Goal: Transaction & Acquisition: Book appointment/travel/reservation

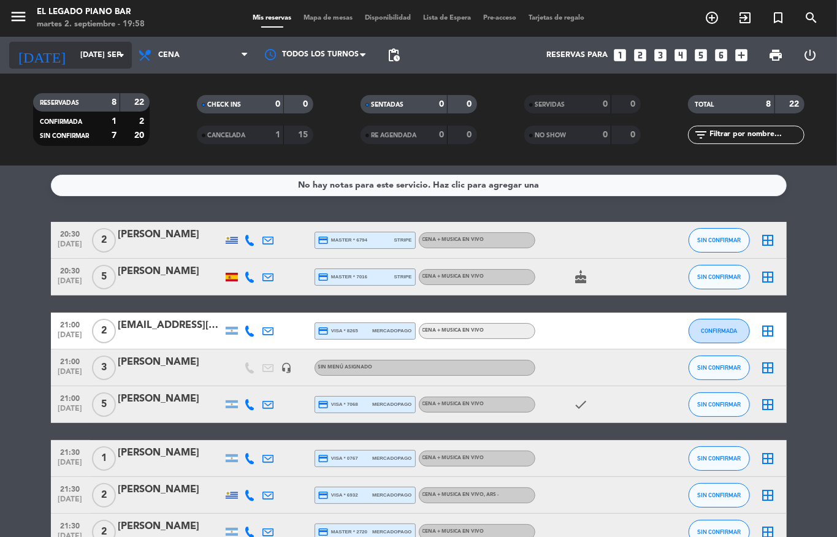
click at [59, 66] on div "[DATE] [DATE] sep. arrow_drop_down" at bounding box center [70, 55] width 123 height 27
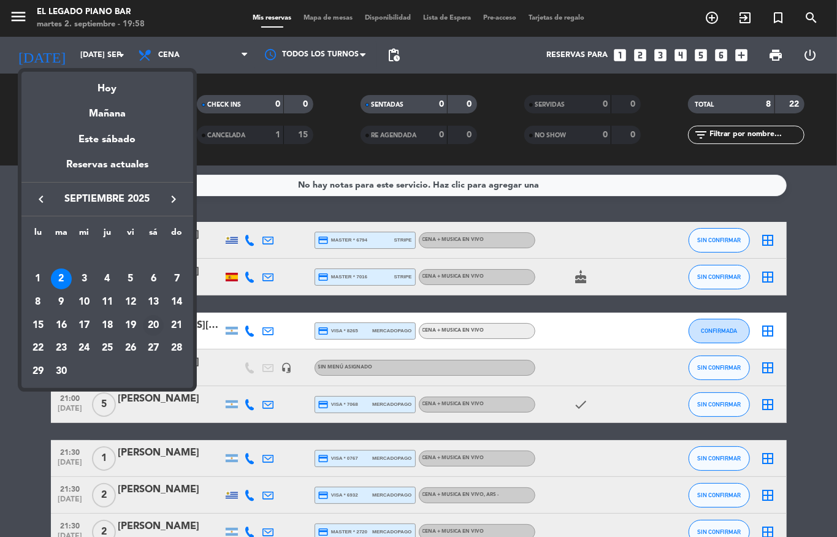
click at [150, 323] on div "20" at bounding box center [153, 325] width 21 height 21
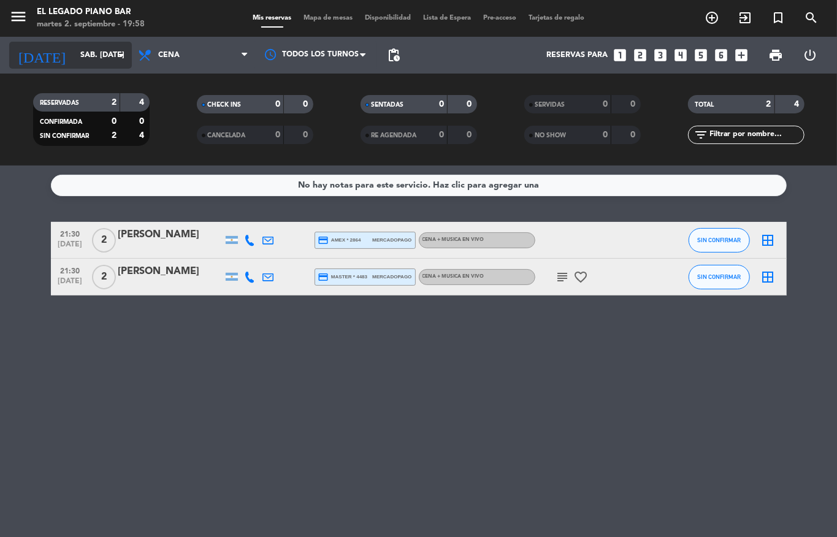
click at [74, 45] on input "sáb. [DATE]" at bounding box center [126, 55] width 104 height 21
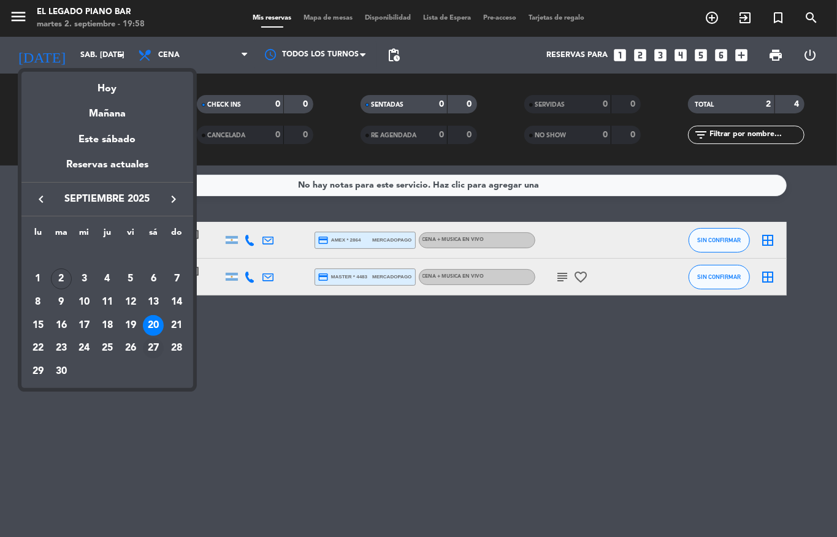
click at [157, 346] on div "27" at bounding box center [153, 348] width 21 height 21
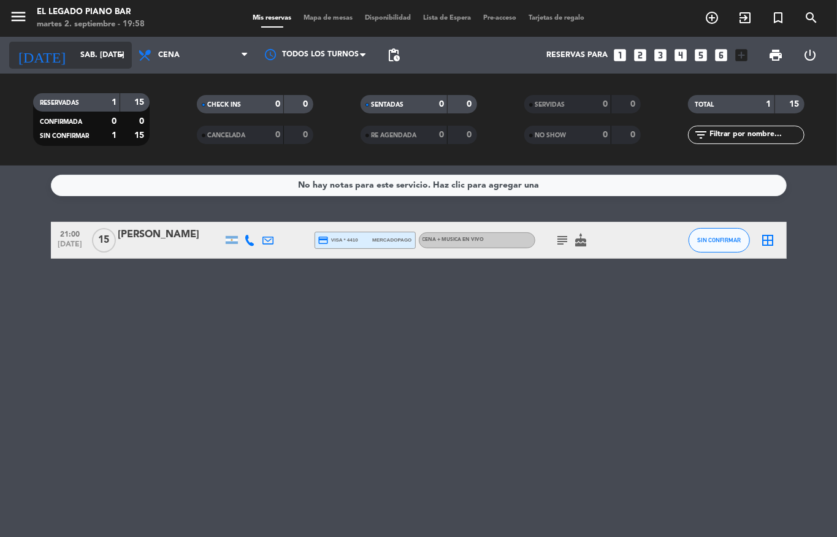
click at [86, 59] on input "sáb. [DATE]" at bounding box center [126, 55] width 104 height 21
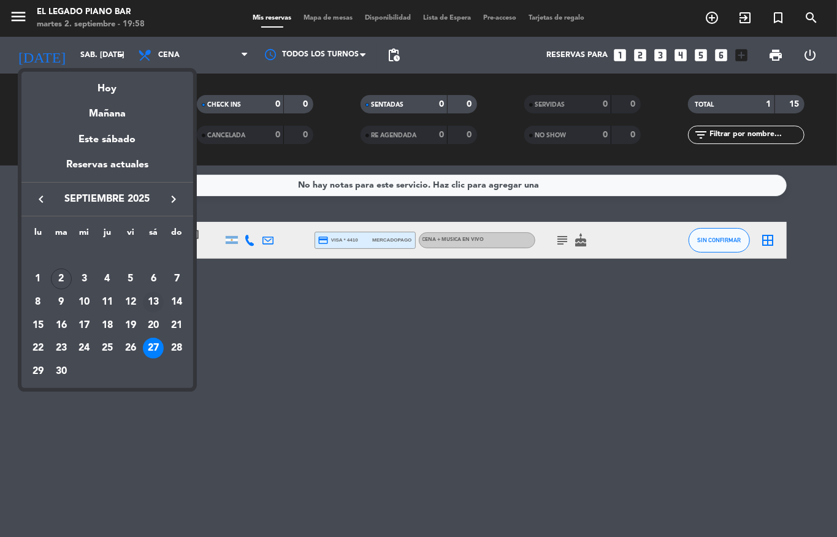
click at [152, 302] on div "13" at bounding box center [153, 302] width 21 height 21
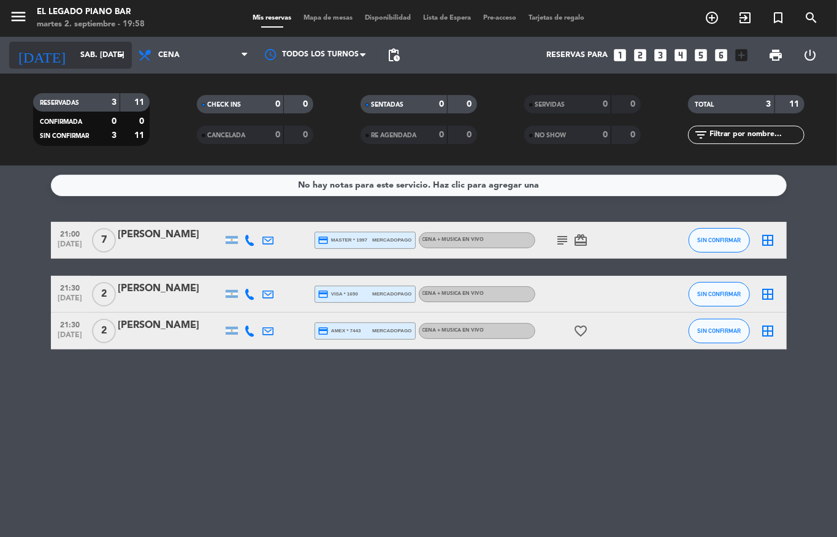
click at [74, 45] on input "sáb. [DATE]" at bounding box center [126, 55] width 104 height 21
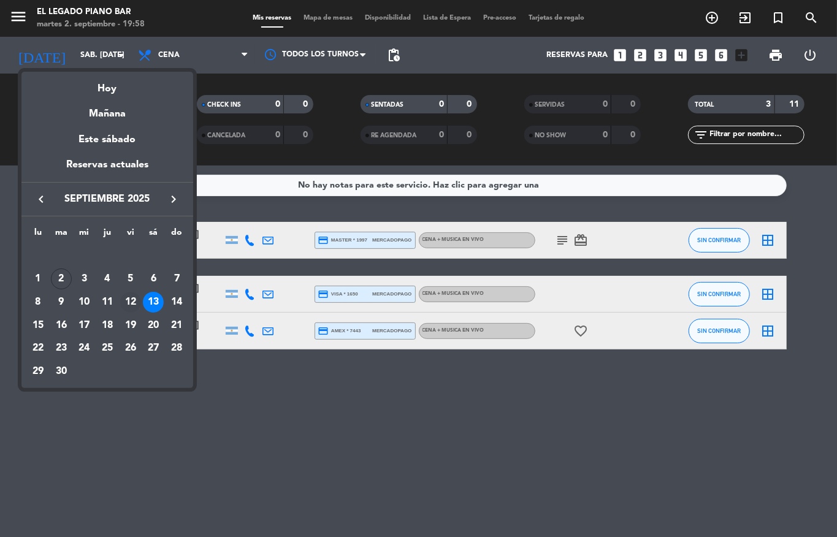
click at [130, 302] on div "12" at bounding box center [130, 302] width 21 height 21
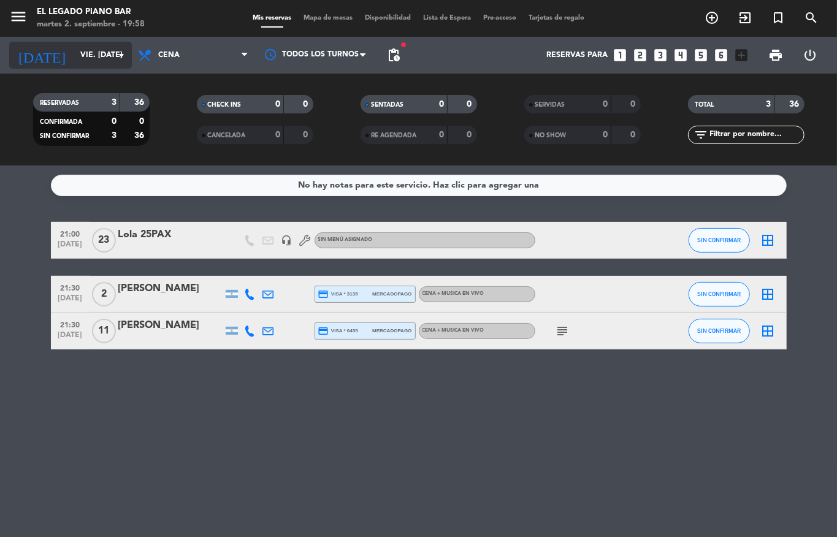
click at [82, 60] on input "vie. [DATE]" at bounding box center [126, 55] width 104 height 21
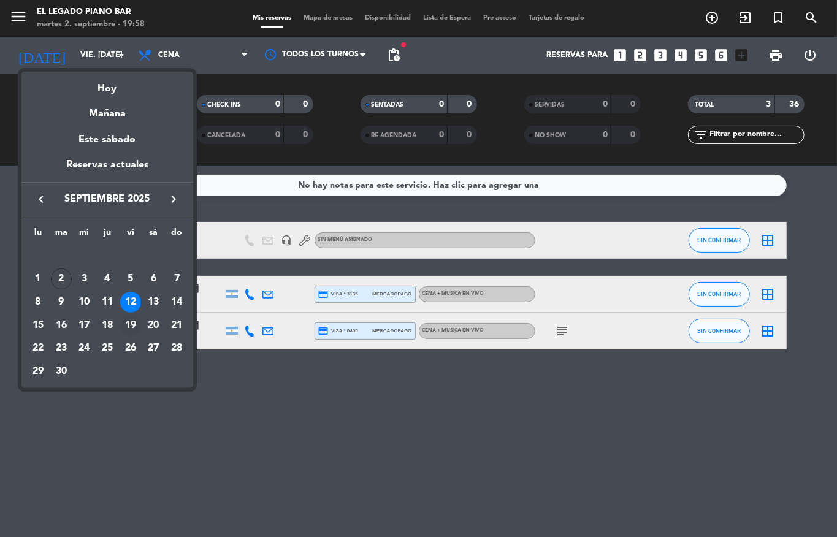
click at [132, 324] on div "19" at bounding box center [130, 325] width 21 height 21
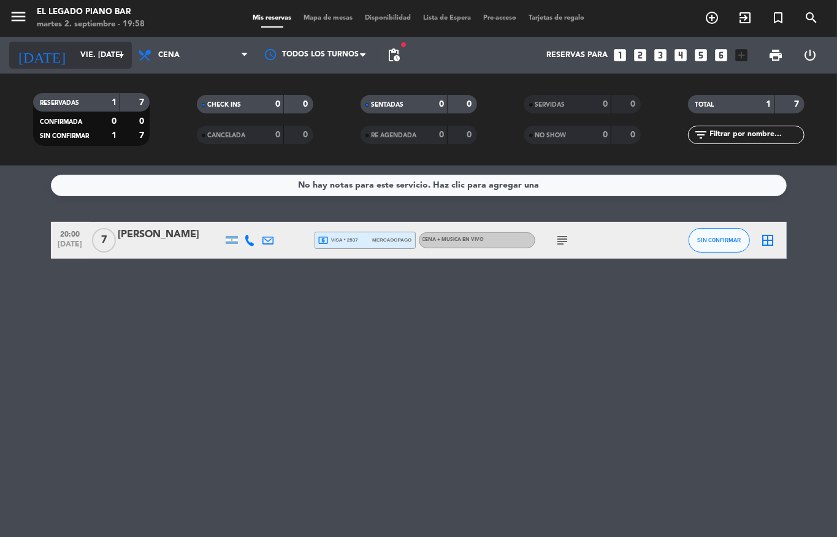
click at [76, 64] on input "vie. [DATE]" at bounding box center [126, 55] width 104 height 21
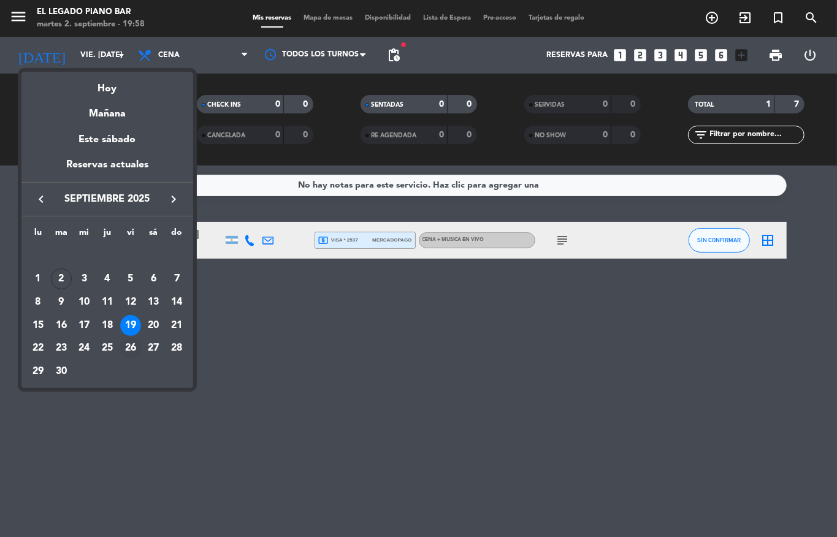
click at [128, 345] on div "26" at bounding box center [130, 348] width 21 height 21
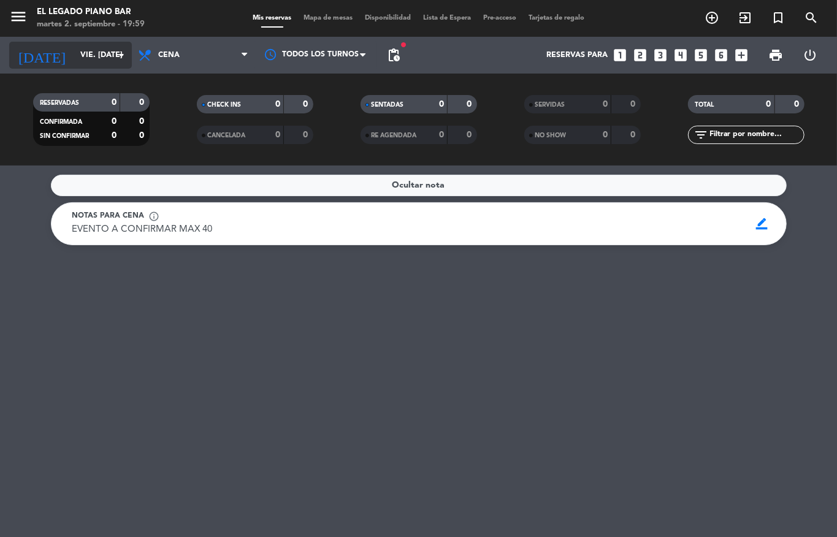
click at [74, 56] on input "vie. [DATE]" at bounding box center [126, 55] width 104 height 21
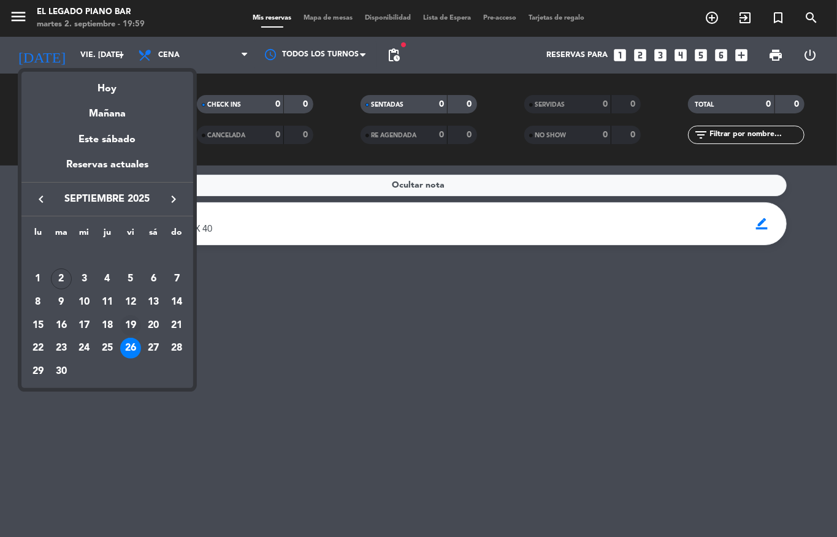
click at [129, 322] on div "19" at bounding box center [130, 325] width 21 height 21
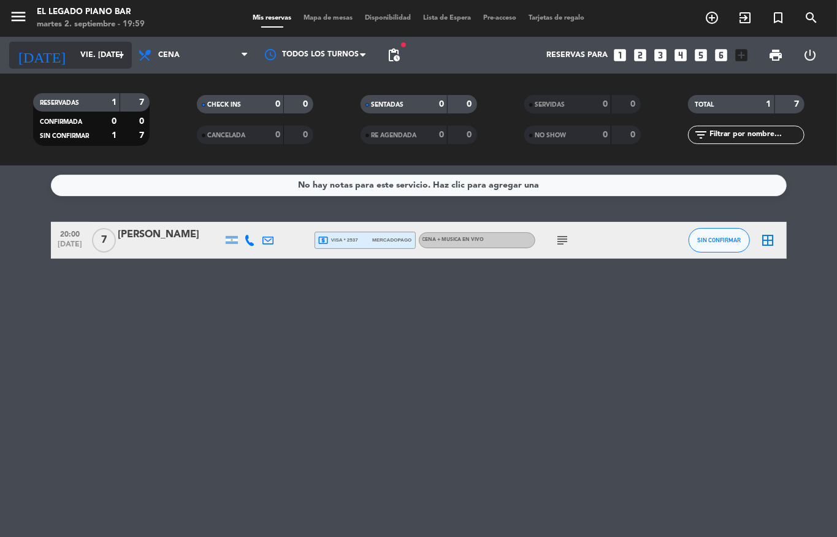
click at [74, 50] on input "vie. [DATE]" at bounding box center [126, 55] width 104 height 21
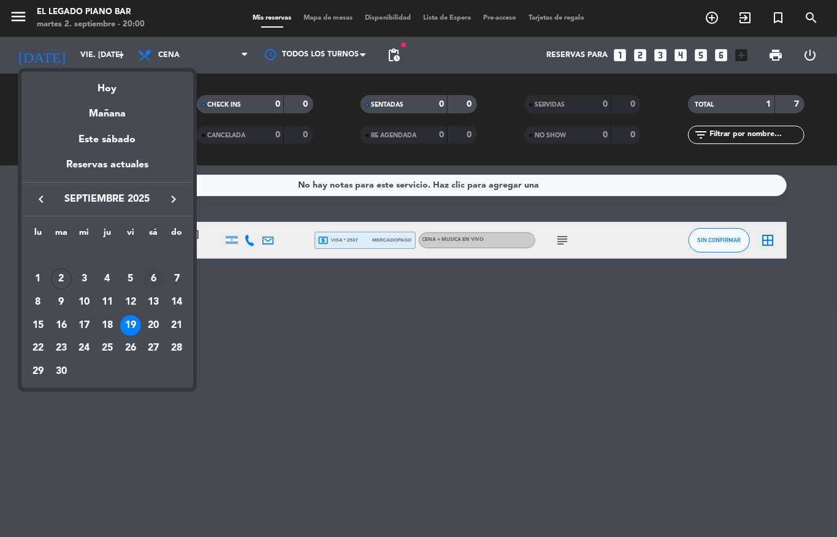
click at [150, 274] on div "6" at bounding box center [153, 279] width 21 height 21
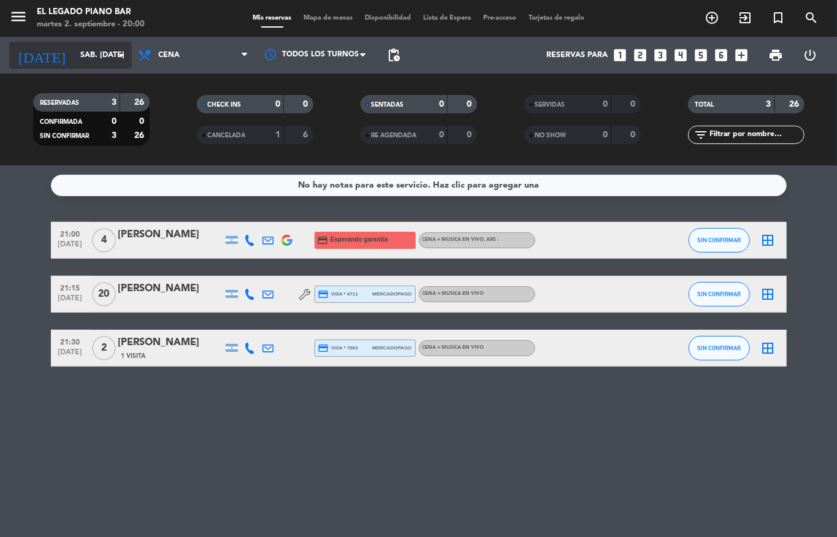
click at [74, 56] on input "sáb. [DATE]" at bounding box center [126, 55] width 104 height 21
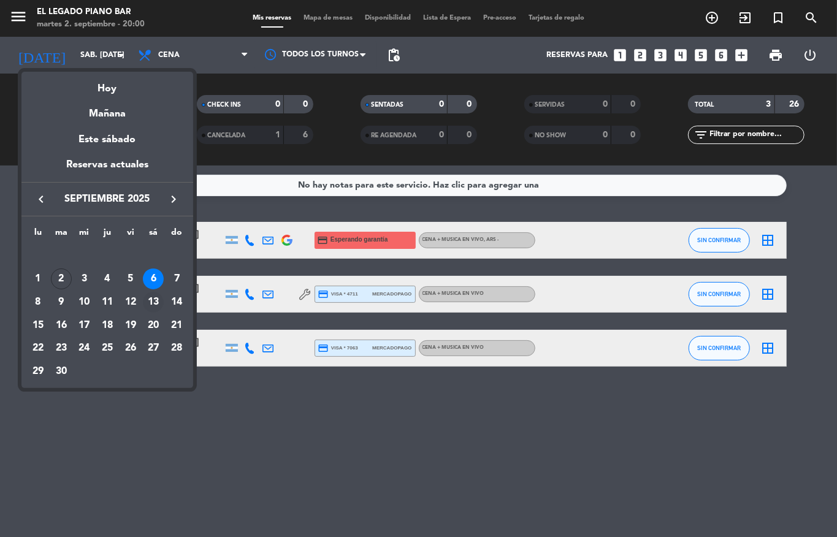
click at [151, 305] on div "13" at bounding box center [153, 302] width 21 height 21
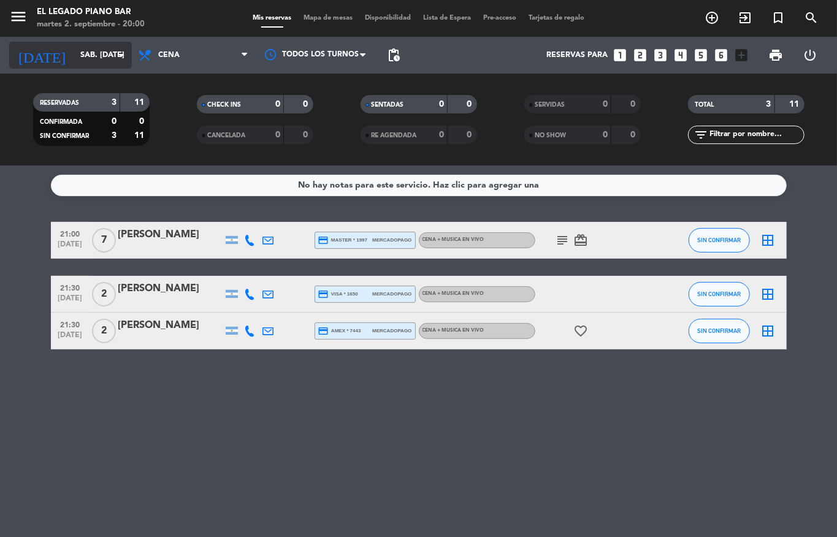
click at [76, 52] on input "sáb. [DATE]" at bounding box center [126, 55] width 104 height 21
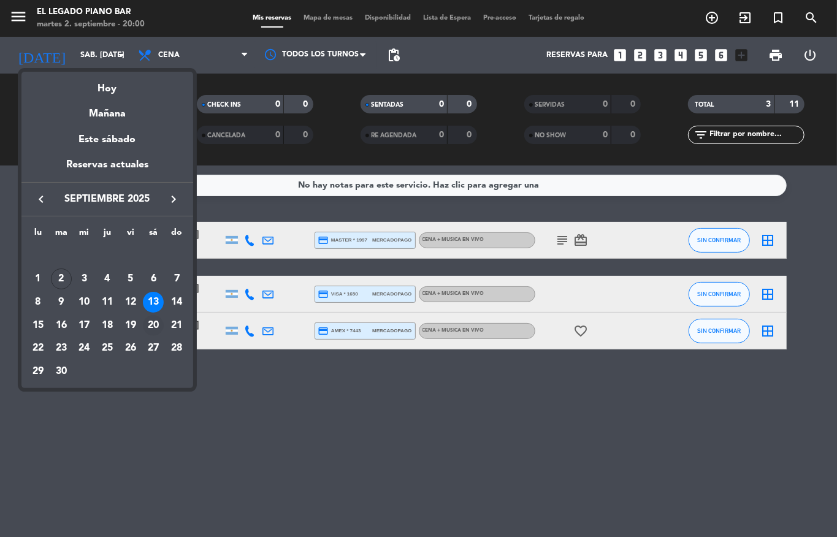
click at [155, 321] on div "20" at bounding box center [153, 325] width 21 height 21
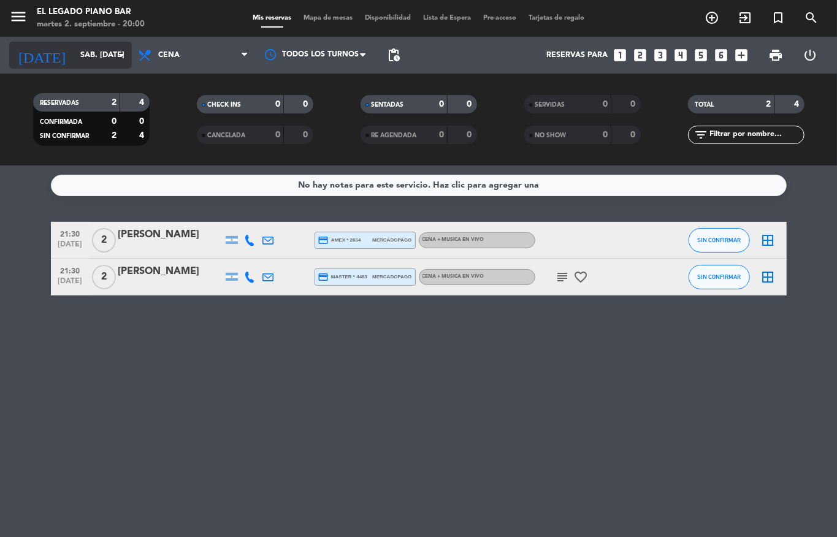
click at [78, 57] on input "sáb. [DATE]" at bounding box center [126, 55] width 104 height 21
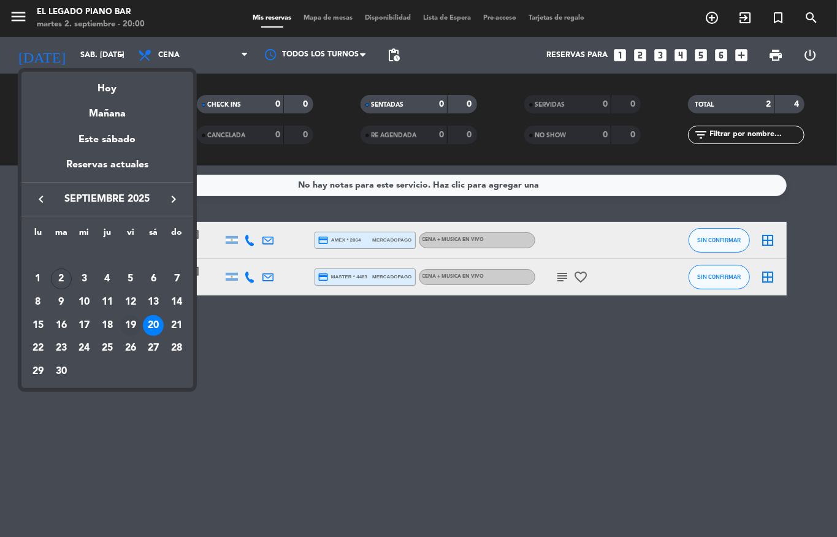
click at [133, 324] on div "19" at bounding box center [130, 325] width 21 height 21
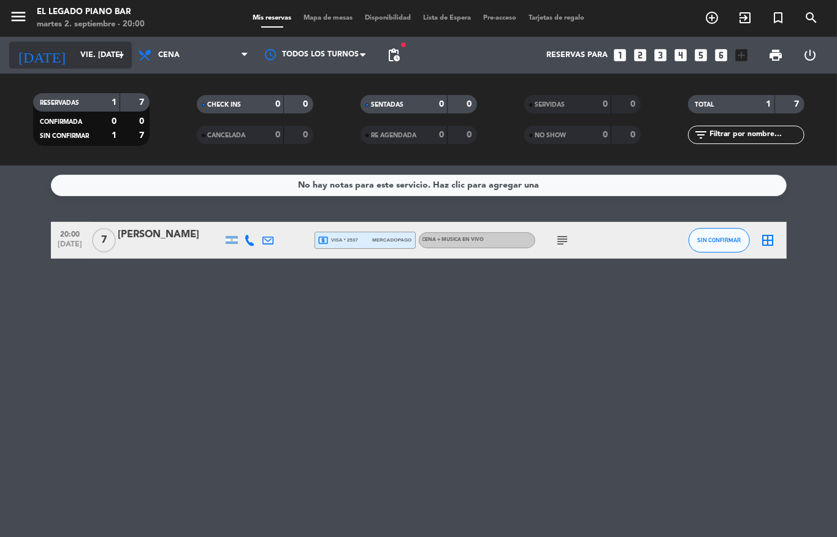
click at [74, 45] on input "vie. [DATE]" at bounding box center [126, 55] width 104 height 21
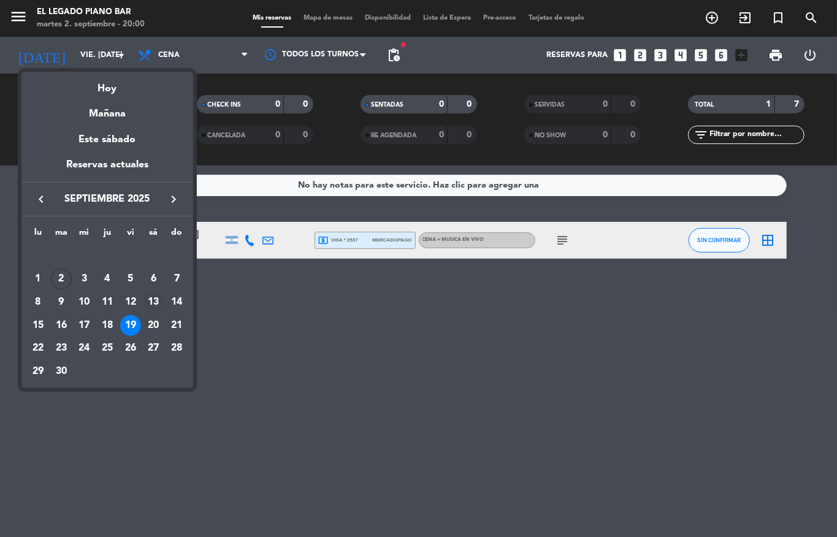
click at [153, 302] on div "13" at bounding box center [153, 302] width 21 height 21
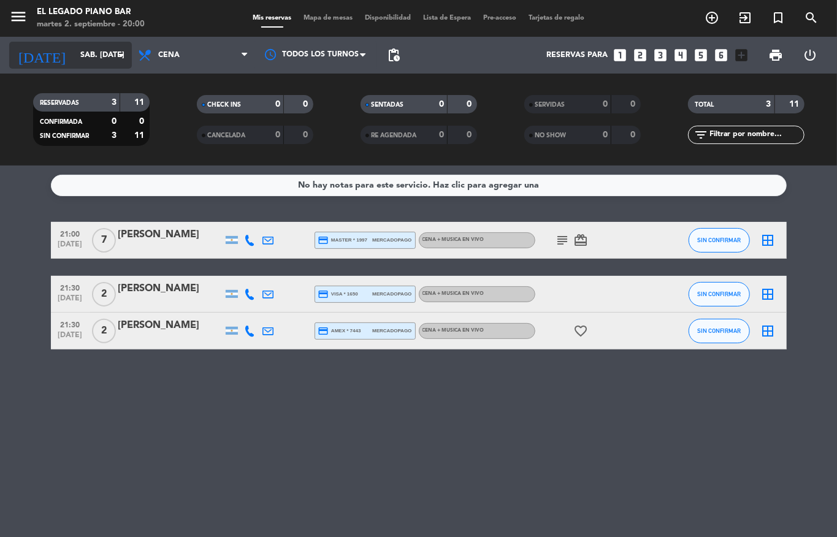
click at [74, 58] on input "sáb. [DATE]" at bounding box center [126, 55] width 104 height 21
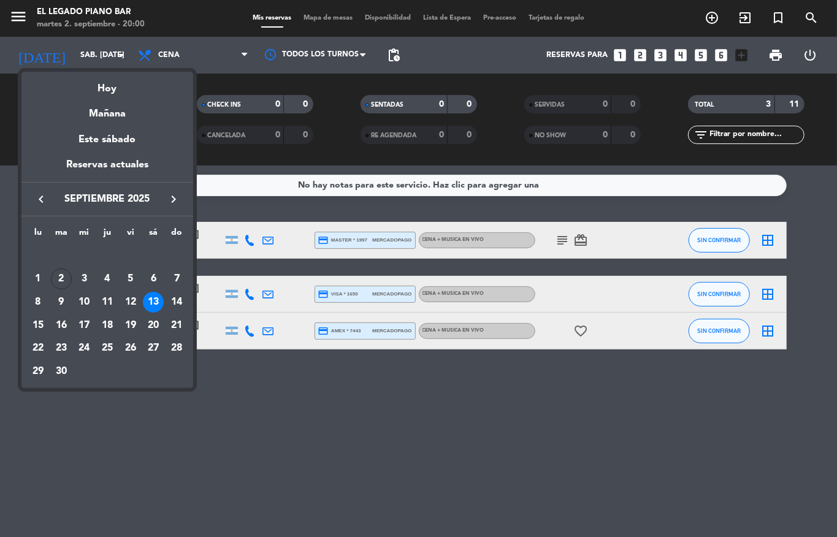
click at [275, 400] on div at bounding box center [418, 268] width 837 height 537
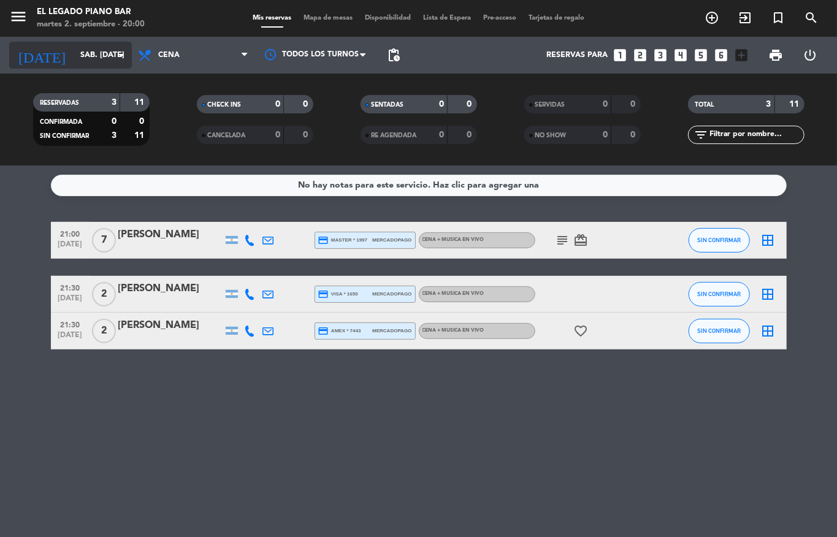
click at [74, 52] on input "sáb. [DATE]" at bounding box center [126, 55] width 104 height 21
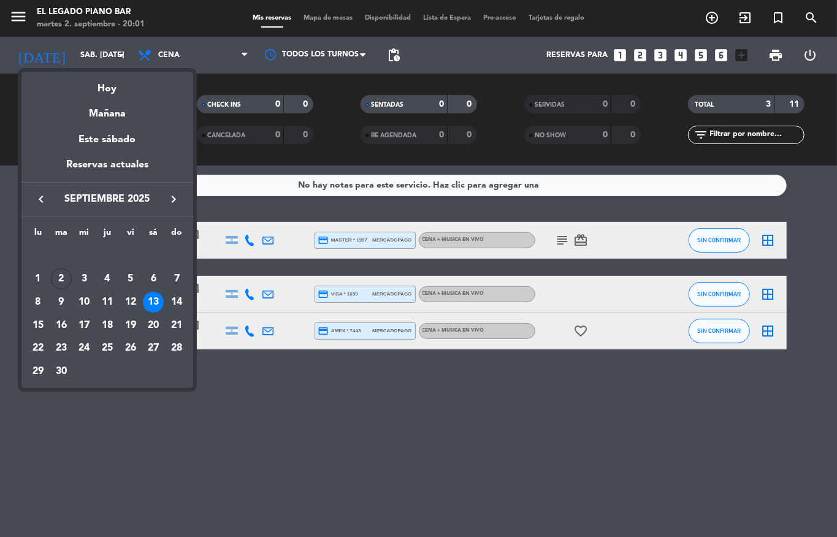
click at [172, 410] on div at bounding box center [418, 268] width 837 height 537
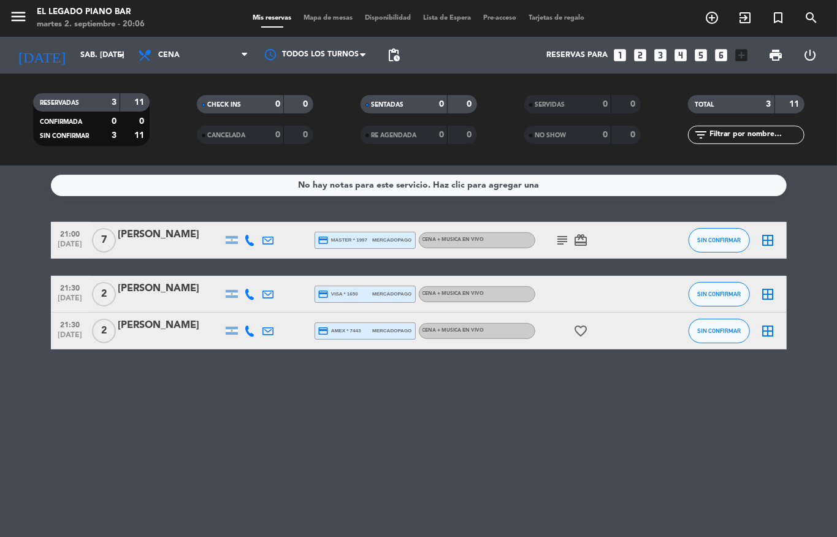
click at [224, 486] on div "No hay notas para este servicio. Haz clic para agregar una 21:00 [DATE] 7 [PERS…" at bounding box center [418, 352] width 837 height 372
click at [83, 59] on input "sáb. [DATE]" at bounding box center [126, 55] width 104 height 21
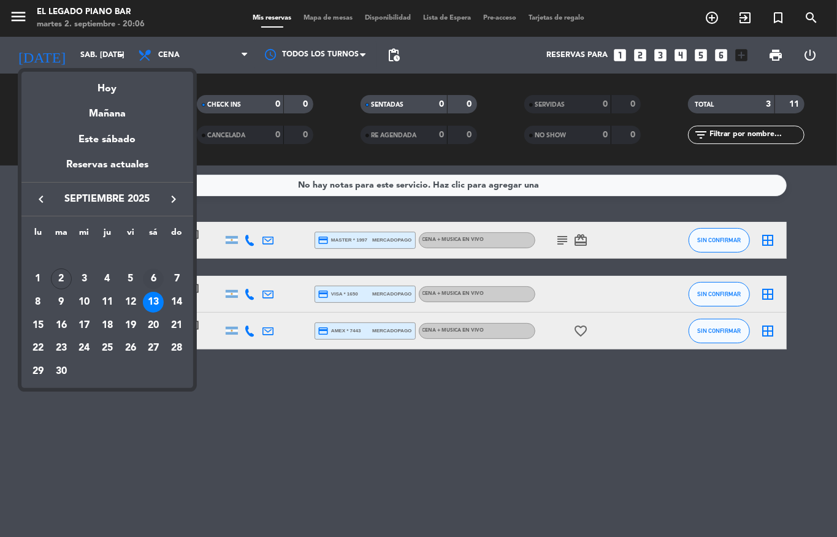
click at [157, 277] on div "6" at bounding box center [153, 279] width 21 height 21
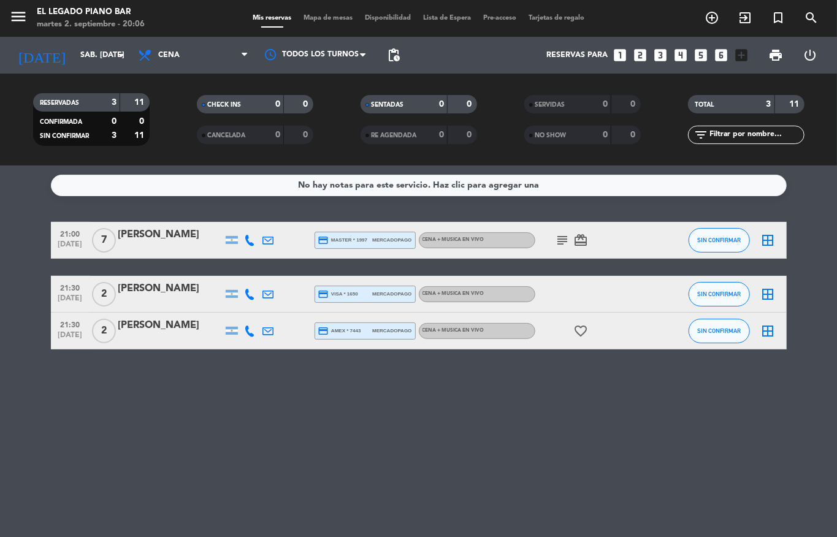
type input "sáb. [DATE]"
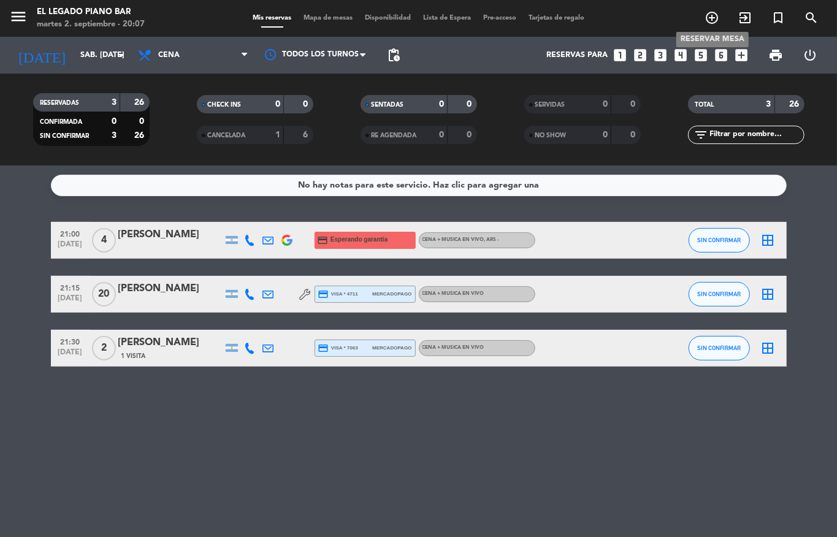
click at [706, 15] on icon "add_circle_outline" at bounding box center [712, 17] width 15 height 15
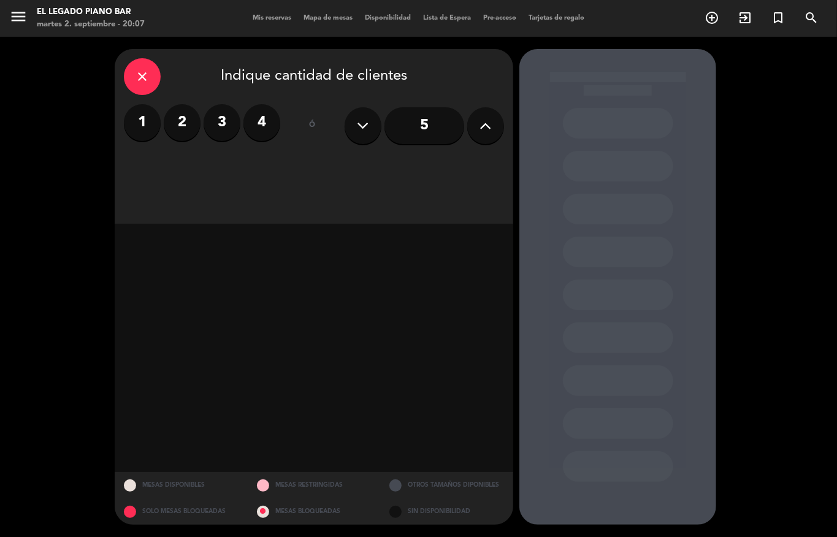
click at [185, 125] on label "2" at bounding box center [182, 122] width 37 height 37
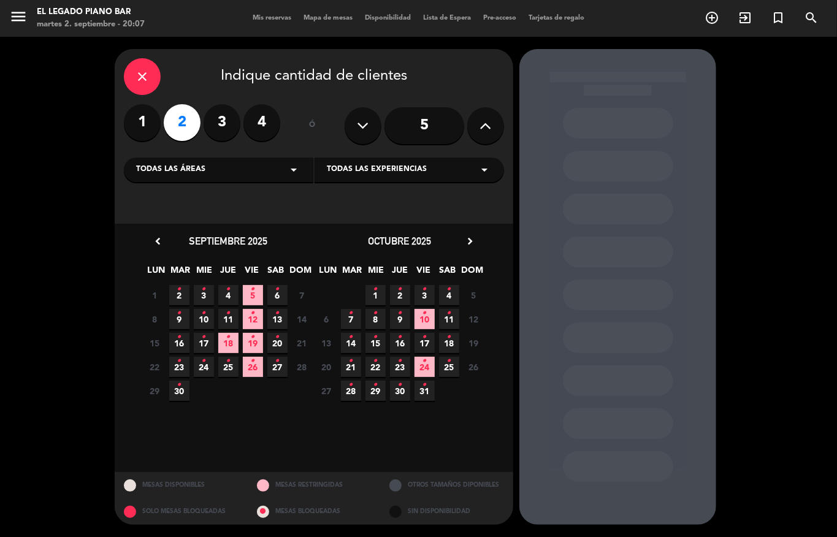
click at [278, 283] on icon "•" at bounding box center [277, 290] width 4 height 20
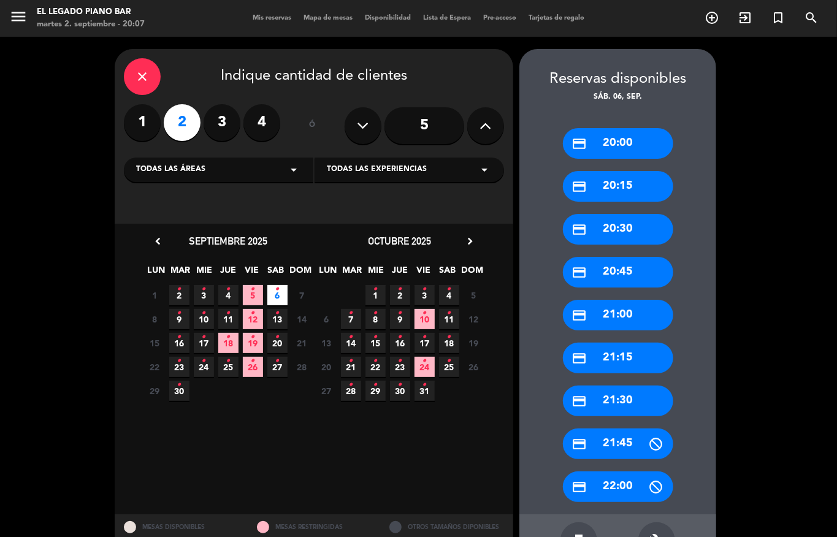
click at [618, 318] on div "credit_card 21:00" at bounding box center [618, 315] width 110 height 31
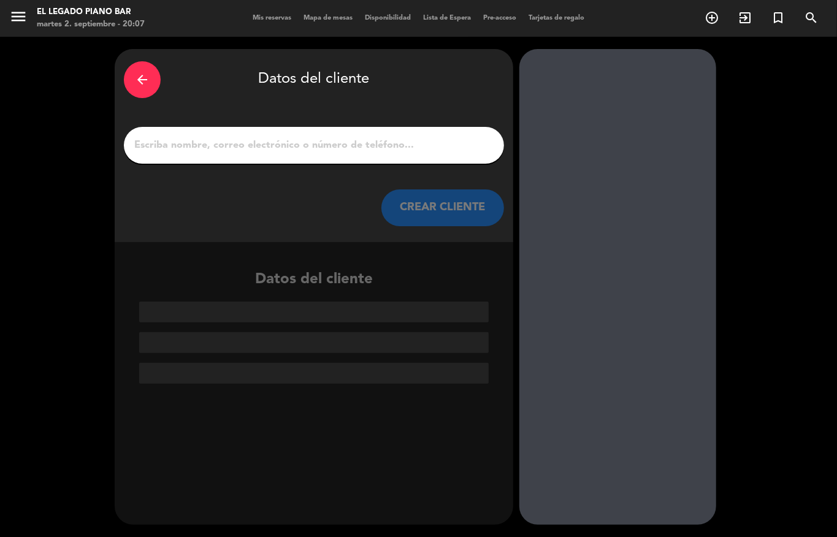
click at [314, 139] on input "1" at bounding box center [314, 145] width 362 height 17
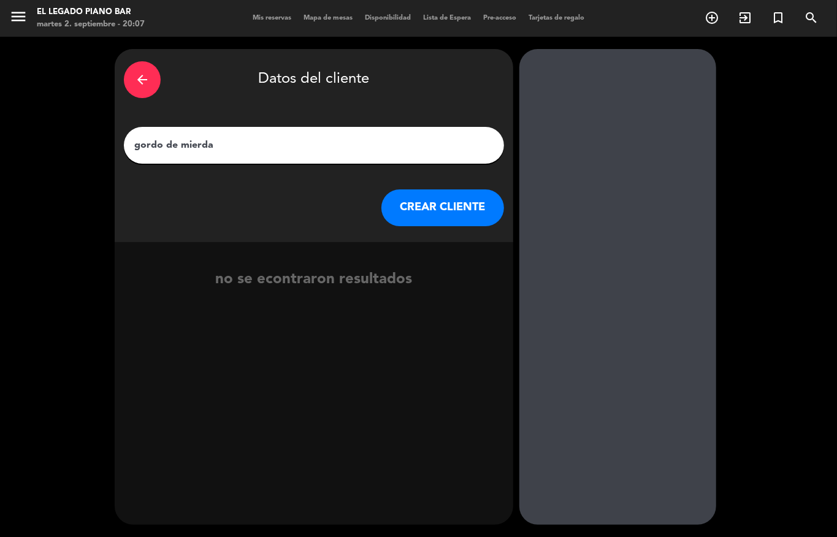
type input "gordo de mierda"
click at [434, 213] on button "CREAR CLIENTE" at bounding box center [442, 207] width 123 height 37
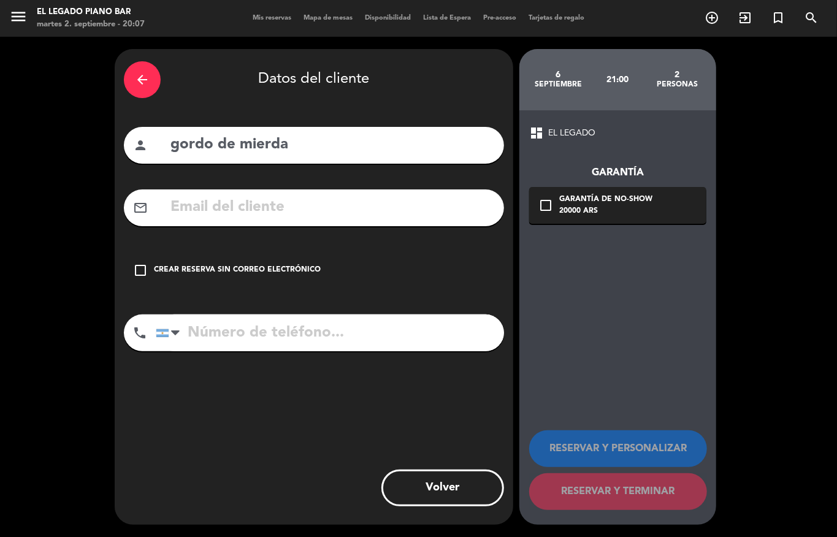
click at [167, 270] on div "Crear reserva sin correo electrónico" at bounding box center [237, 270] width 167 height 12
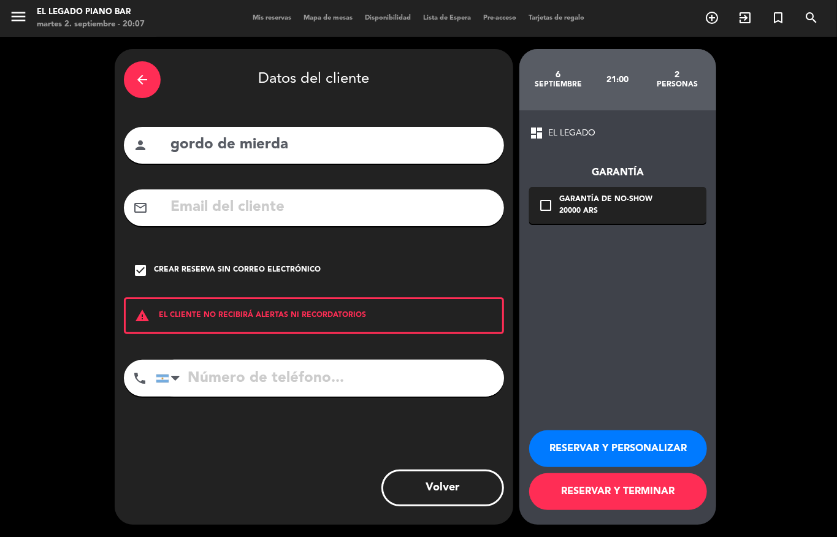
click at [607, 499] on button "RESERVAR Y TERMINAR" at bounding box center [618, 491] width 178 height 37
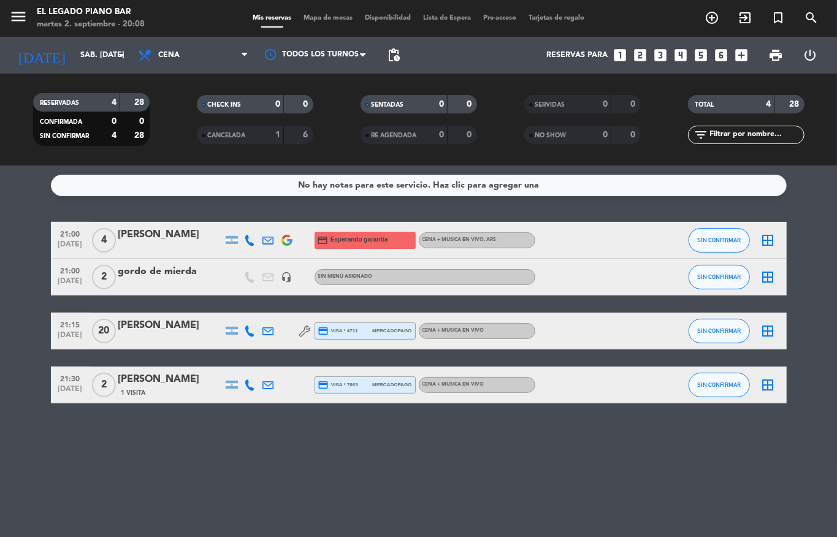
click at [64, 277] on span "[DATE]" at bounding box center [70, 284] width 31 height 14
click at [170, 267] on div "gordo de mierda" at bounding box center [170, 272] width 104 height 16
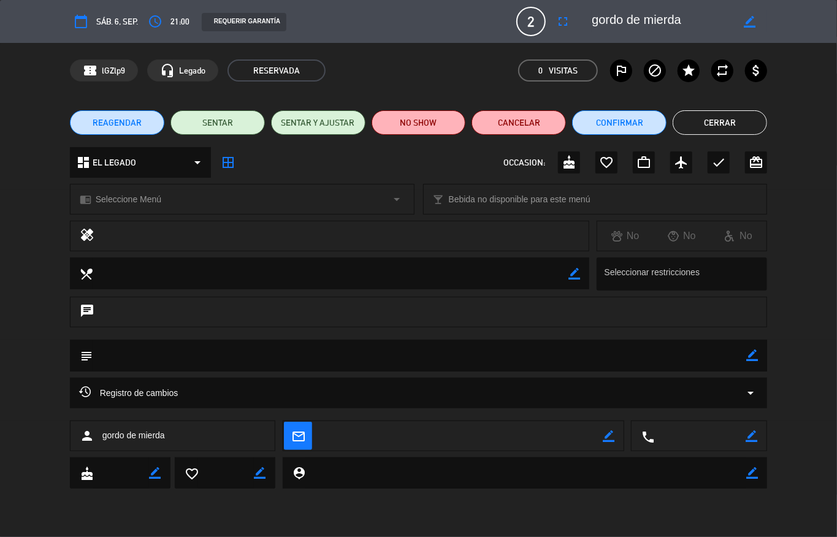
click at [121, 121] on span "REAGENDAR" at bounding box center [117, 123] width 49 height 13
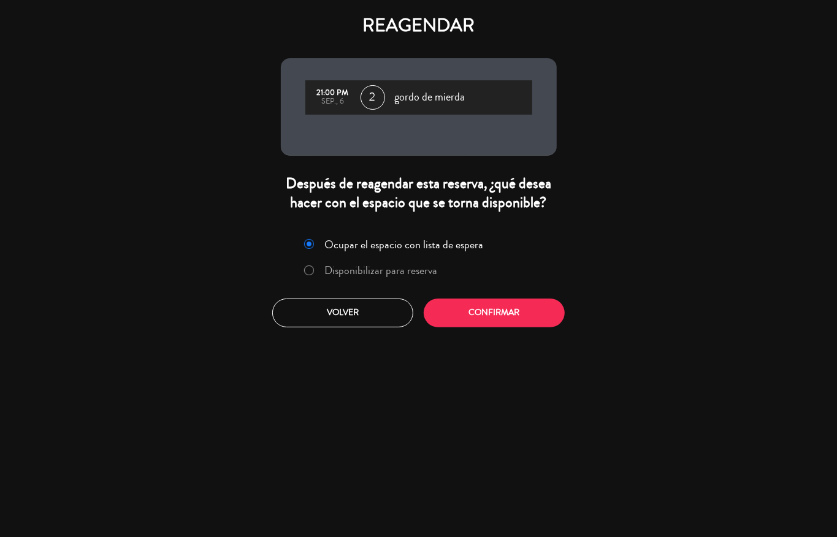
click at [342, 98] on div "sep., 6" at bounding box center [333, 102] width 43 height 9
click at [392, 309] on button "Volver" at bounding box center [342, 313] width 141 height 29
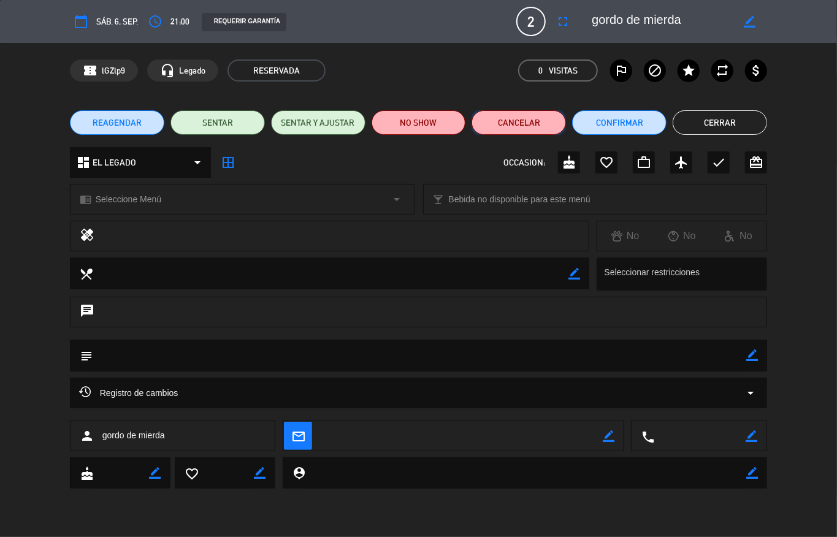
click at [532, 121] on button "Cancelar" at bounding box center [519, 122] width 94 height 25
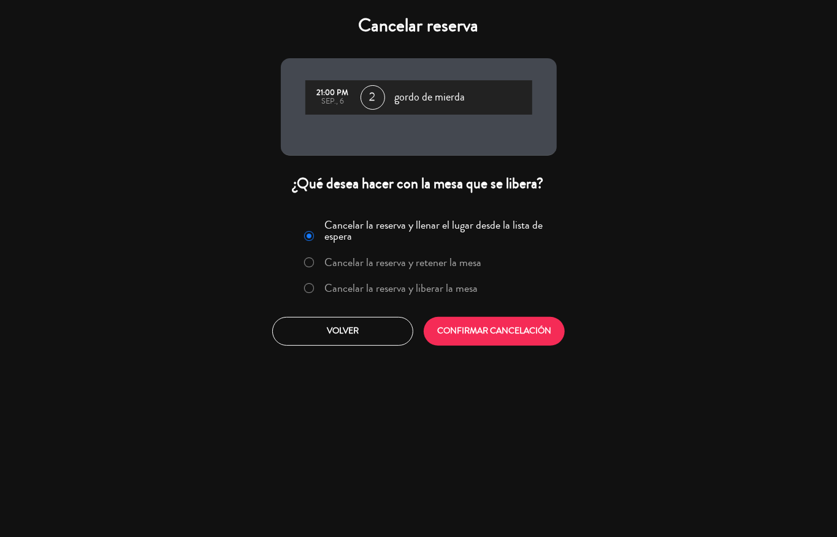
drag, startPoint x: 459, startPoint y: 293, endPoint x: 469, endPoint y: 317, distance: 26.1
click at [457, 293] on label "Cancelar la reserva y liberar la mesa" at bounding box center [400, 288] width 153 height 11
click at [474, 327] on button "CONFIRMAR CANCELACIÓN" at bounding box center [494, 331] width 141 height 29
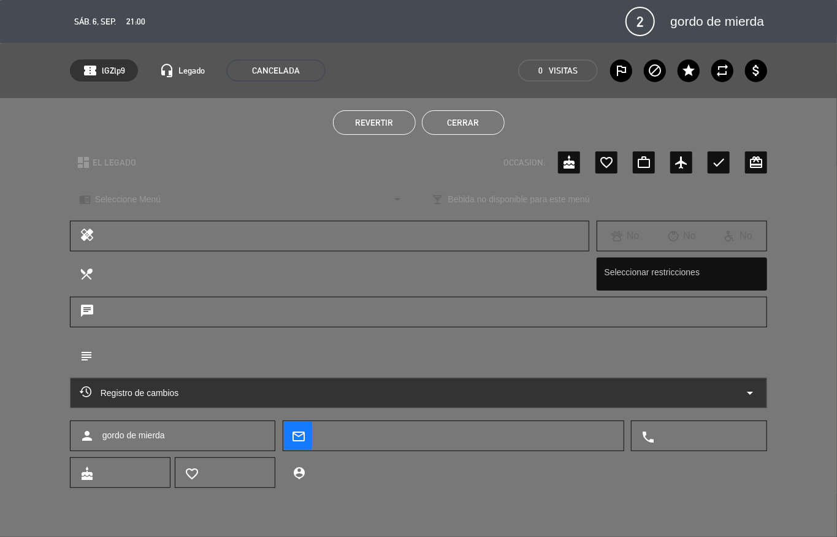
click at [202, 129] on ul "Revertir Cerrar" at bounding box center [419, 122] width 698 height 25
click at [472, 117] on button "Cerrar" at bounding box center [463, 122] width 83 height 25
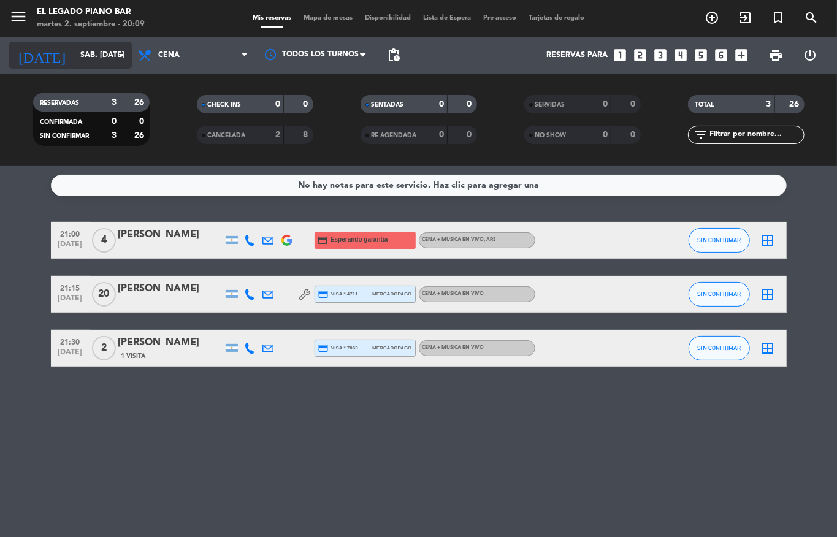
click at [74, 61] on input "sáb. [DATE]" at bounding box center [126, 55] width 104 height 21
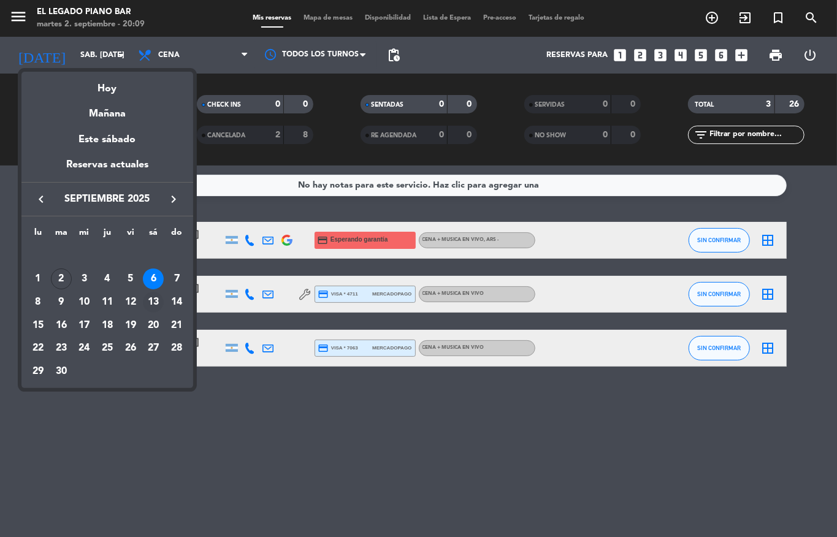
click at [153, 293] on div "13" at bounding box center [153, 302] width 21 height 21
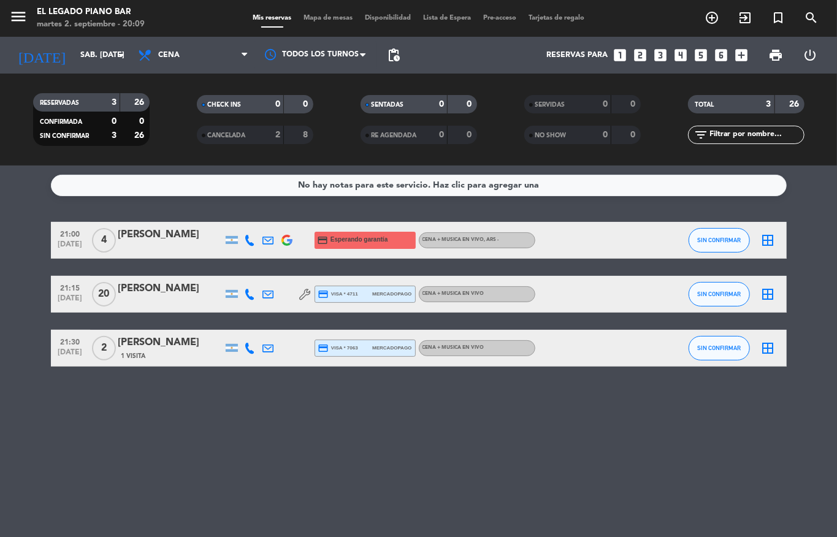
type input "sáb. [DATE]"
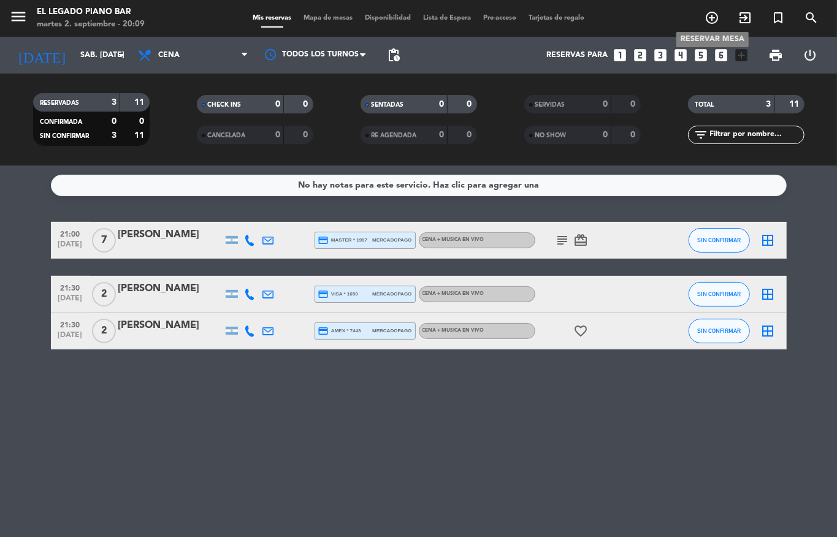
click at [710, 15] on icon "add_circle_outline" at bounding box center [712, 17] width 15 height 15
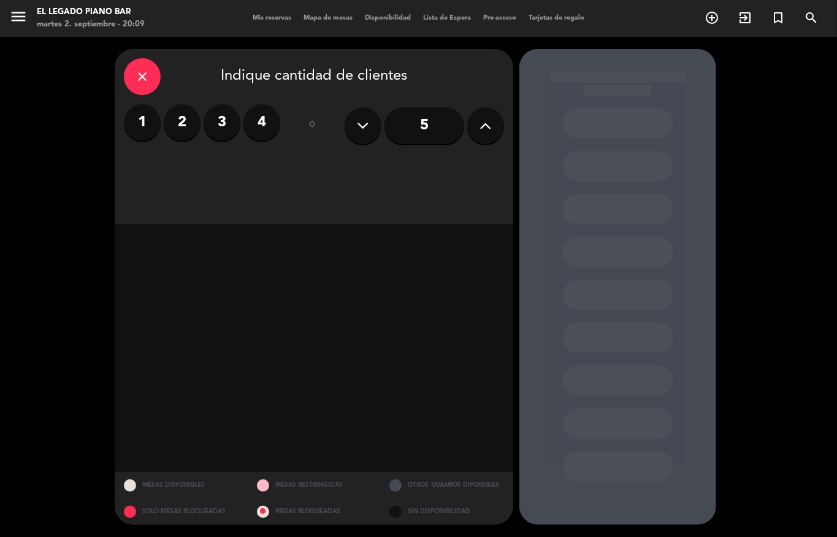
click at [180, 128] on label "2" at bounding box center [182, 122] width 37 height 37
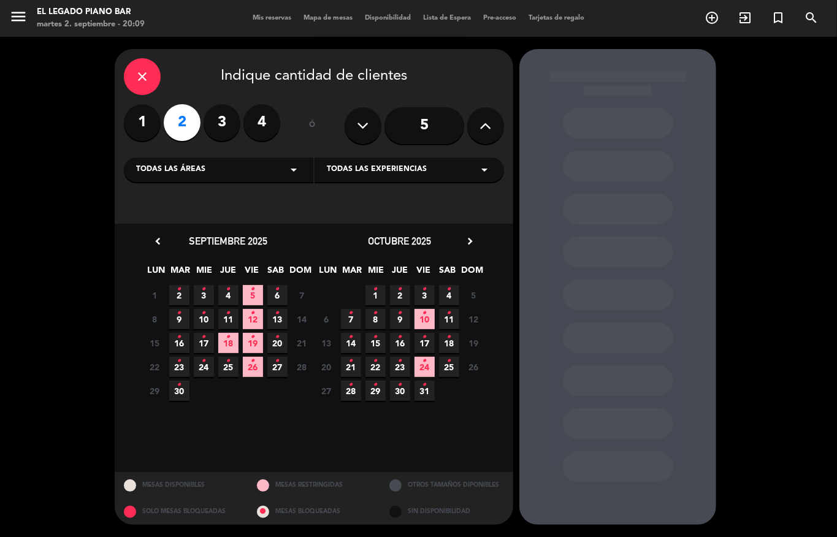
click at [276, 314] on icon "•" at bounding box center [277, 314] width 4 height 20
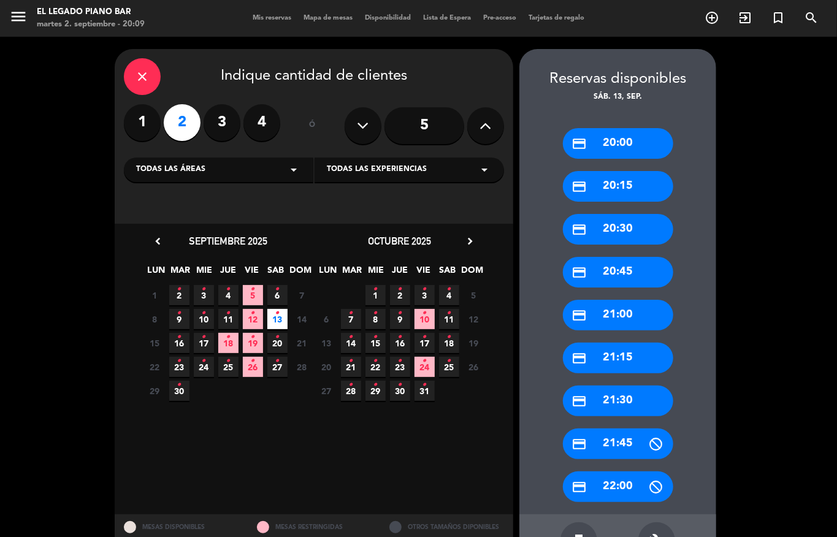
click at [605, 304] on div "credit_card 21:00" at bounding box center [618, 315] width 110 height 31
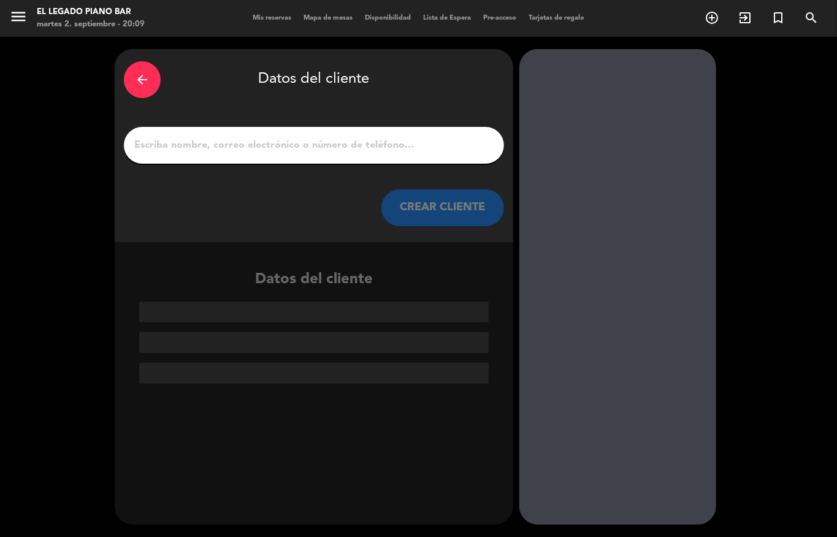
click at [235, 142] on input "1" at bounding box center [314, 145] width 362 height 17
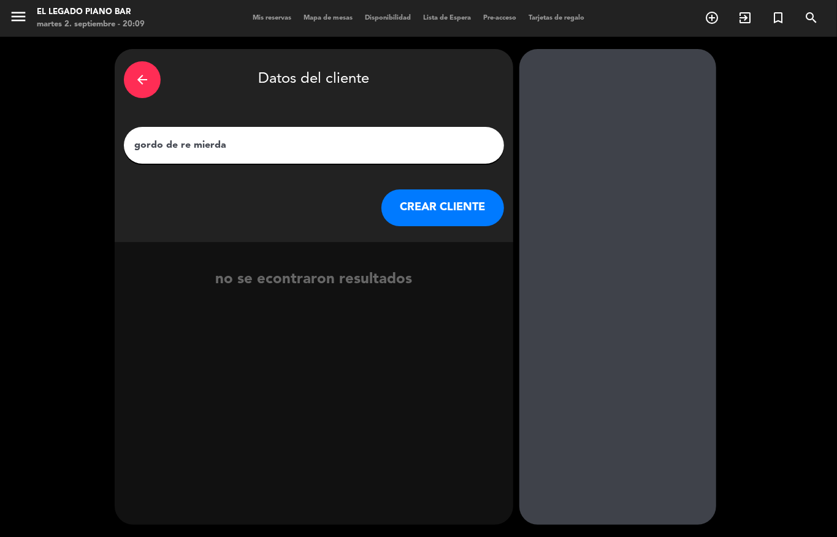
type input "gordo de re mierda"
click at [450, 220] on button "CREAR CLIENTE" at bounding box center [442, 207] width 123 height 37
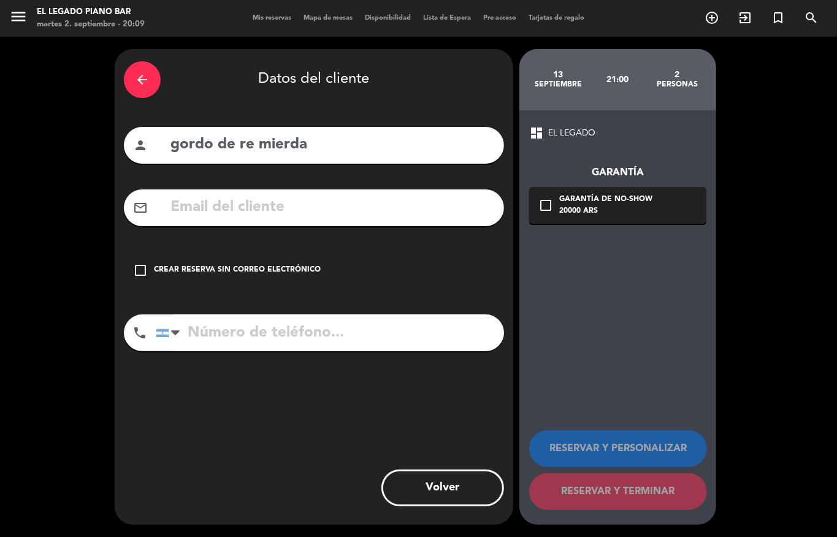
click at [147, 263] on icon "check_box_outline_blank" at bounding box center [140, 270] width 15 height 15
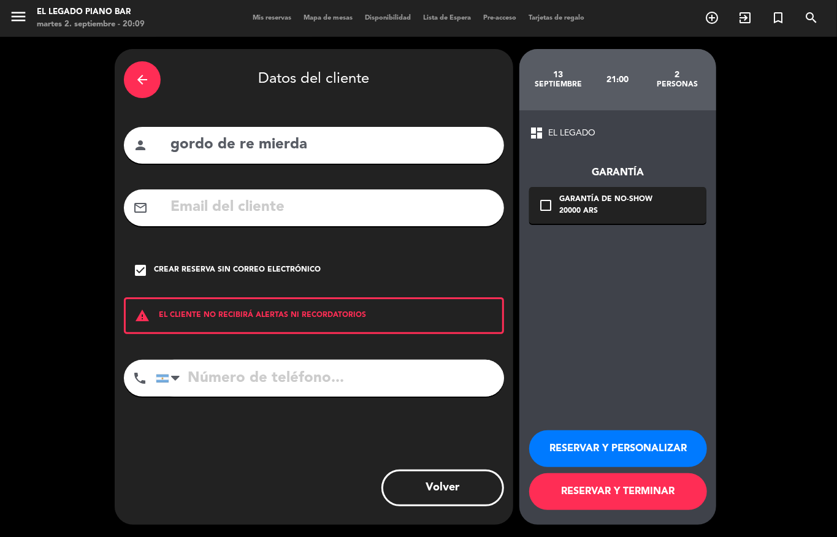
click at [626, 500] on button "RESERVAR Y TERMINAR" at bounding box center [618, 491] width 178 height 37
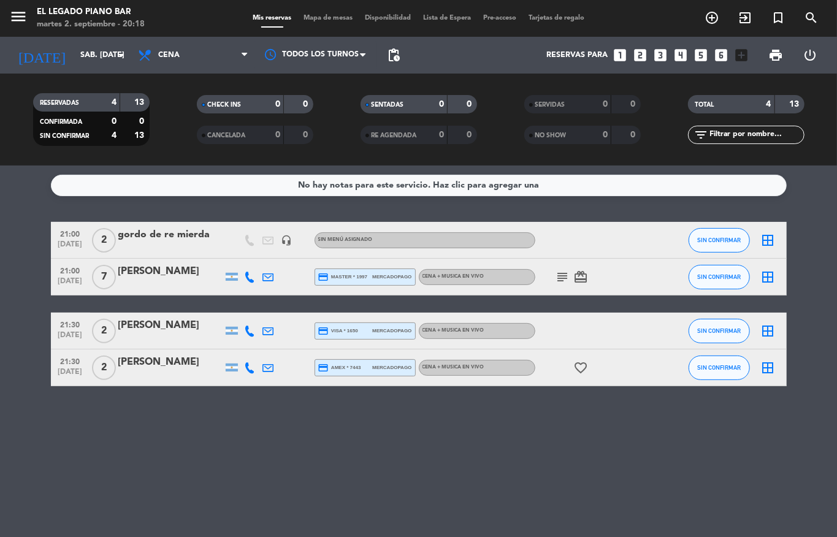
click at [399, 55] on span "pending_actions" at bounding box center [393, 55] width 25 height 25
click at [400, 55] on span "pending_actions" at bounding box center [393, 55] width 15 height 15
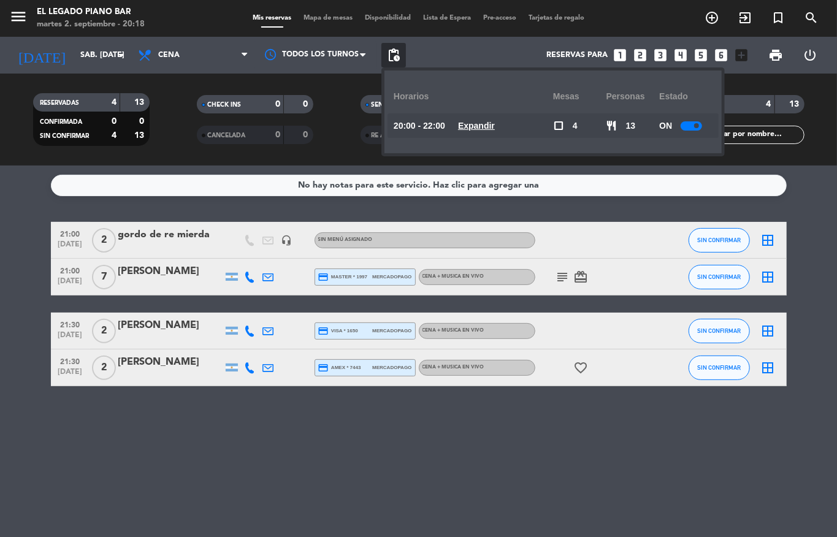
click at [688, 128] on div at bounding box center [691, 125] width 21 height 9
click at [651, 205] on div "No hay notas para este servicio. Haz clic para agregar una 21:00 [DATE] 2 gordo…" at bounding box center [418, 352] width 837 height 372
